Goal: Navigation & Orientation: Find specific page/section

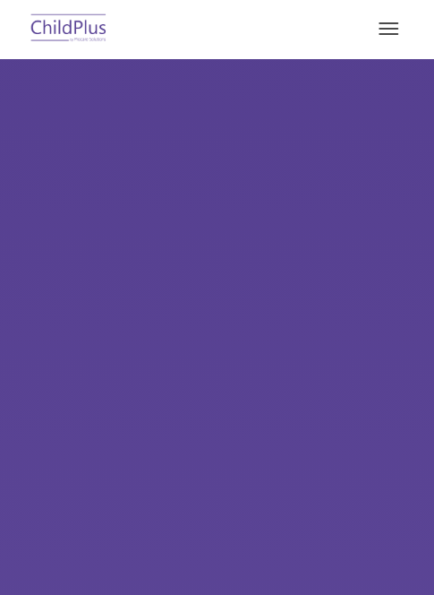
select select "MEDIUM"
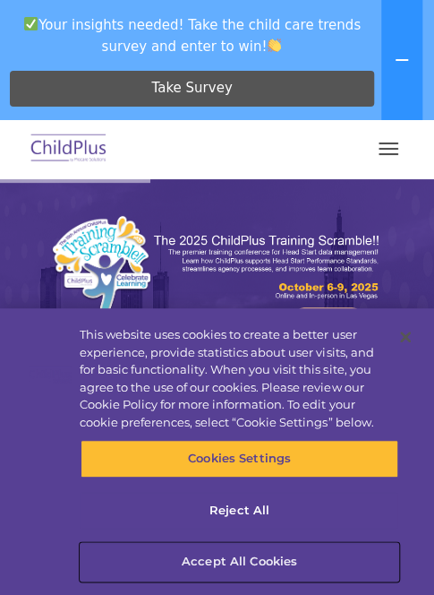
click at [248, 562] on button "Accept All Cookies" at bounding box center [240, 562] width 318 height 38
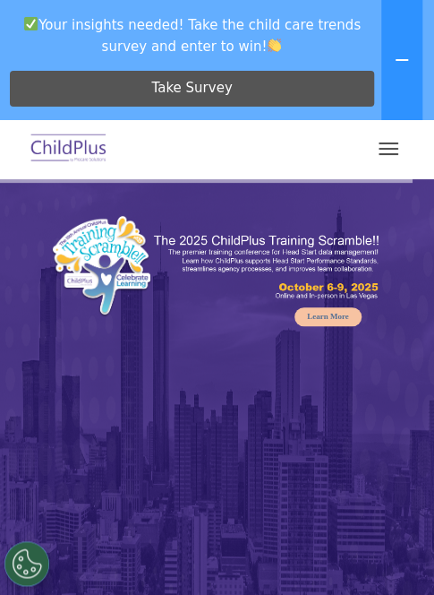
click at [383, 158] on button "button" at bounding box center [389, 148] width 38 height 29
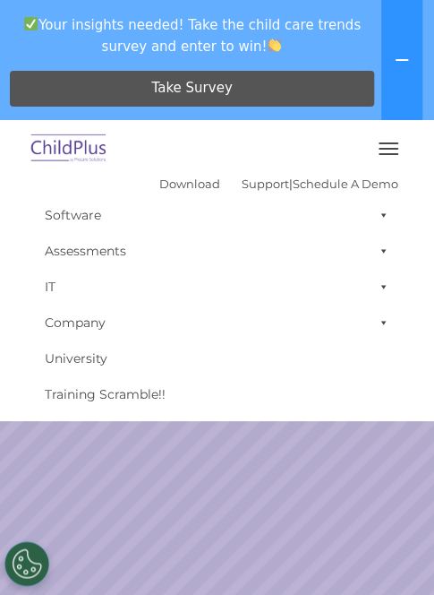
click at [383, 150] on button "button" at bounding box center [389, 148] width 38 height 29
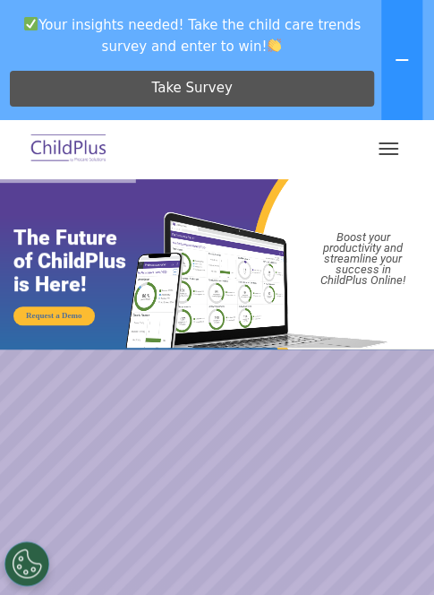
click at [383, 150] on button "button" at bounding box center [389, 148] width 38 height 29
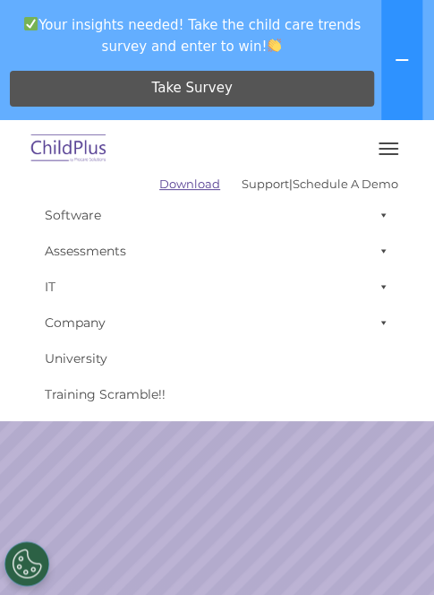
click at [161, 186] on link "Download" at bounding box center [189, 183] width 61 height 14
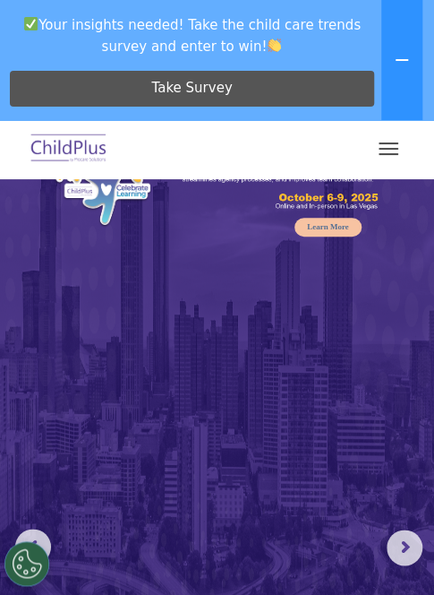
click at [381, 143] on span "button" at bounding box center [389, 143] width 20 height 2
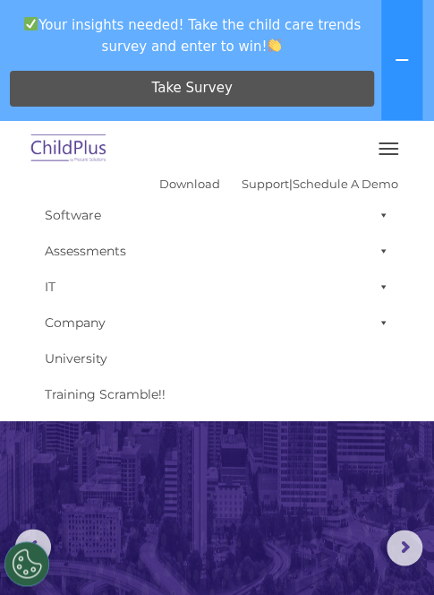
click at [381, 142] on span "button" at bounding box center [389, 143] width 20 height 2
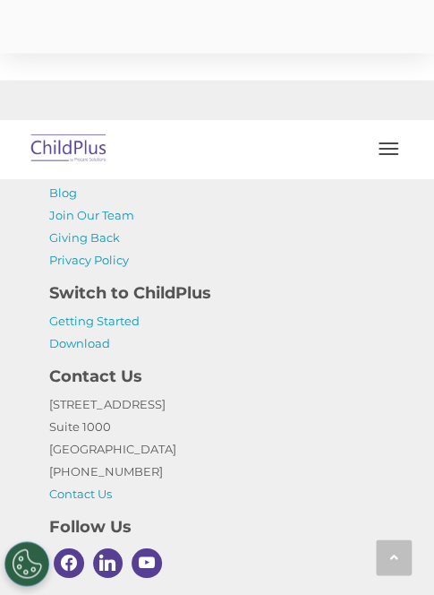
scroll to position [6123, 0]
